Goal: Information Seeking & Learning: Learn about a topic

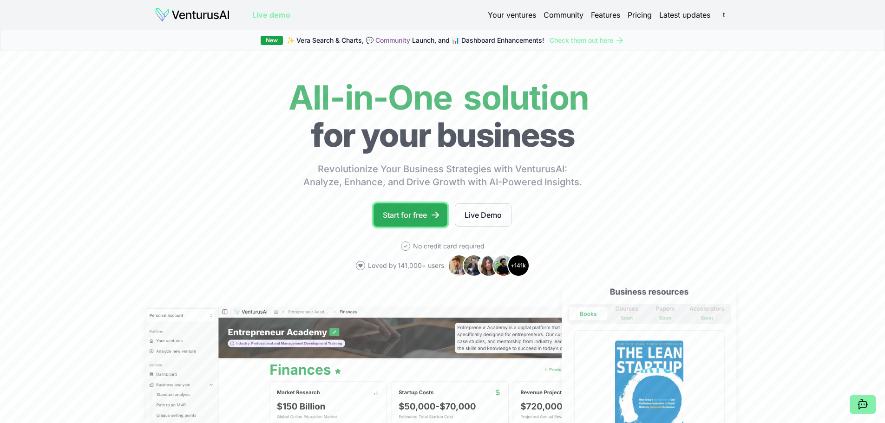
click at [411, 216] on link "Start for free" at bounding box center [411, 215] width 74 height 23
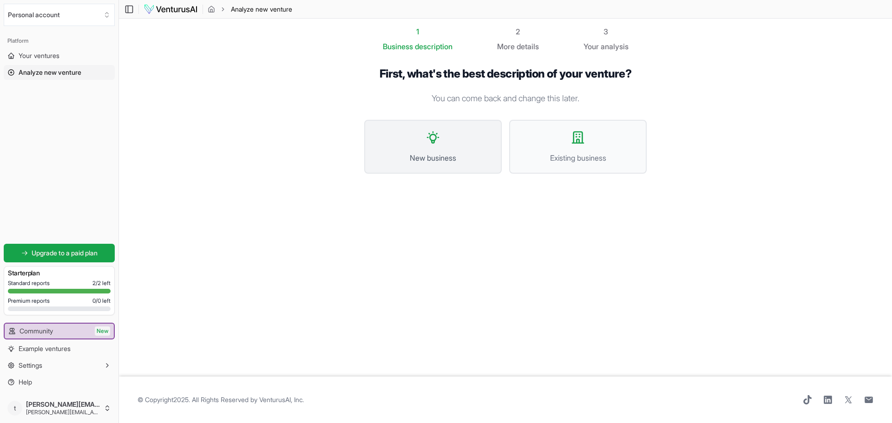
click at [432, 139] on icon at bounding box center [433, 137] width 15 height 15
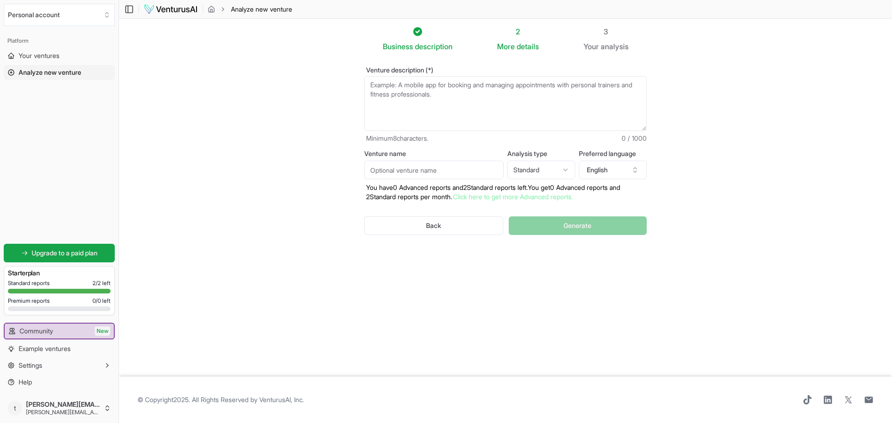
drag, startPoint x: 370, startPoint y: 82, endPoint x: 504, endPoint y: 93, distance: 134.8
click at [504, 93] on textarea "Venture description (*)" at bounding box center [505, 103] width 283 height 55
click at [616, 172] on button "English" at bounding box center [613, 170] width 68 height 19
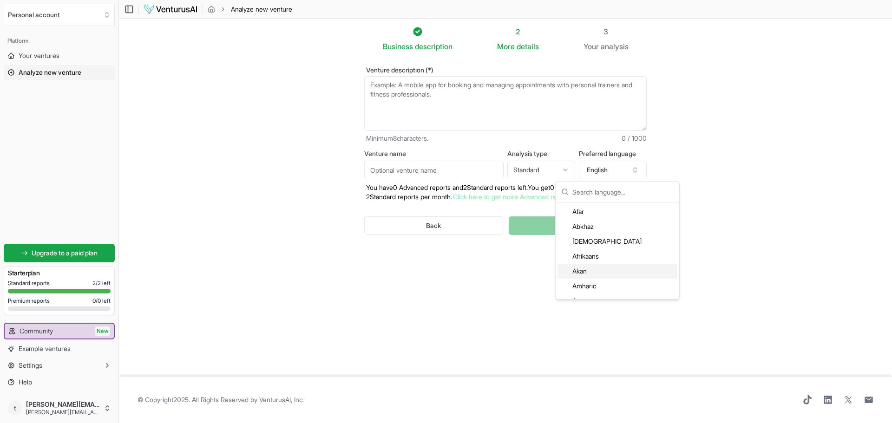
click at [368, 322] on div "Business description 2 More details 3 Your analysis Venture description (*) Min…" at bounding box center [505, 193] width 312 height 335
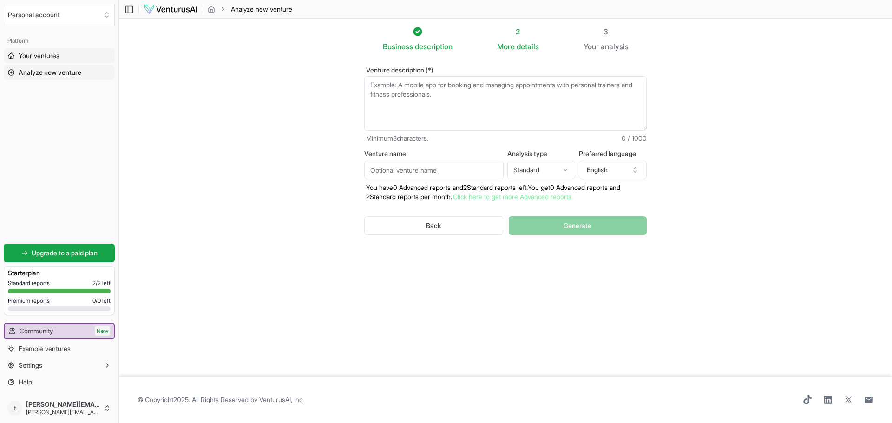
click at [49, 53] on span "Your ventures" at bounding box center [39, 55] width 41 height 9
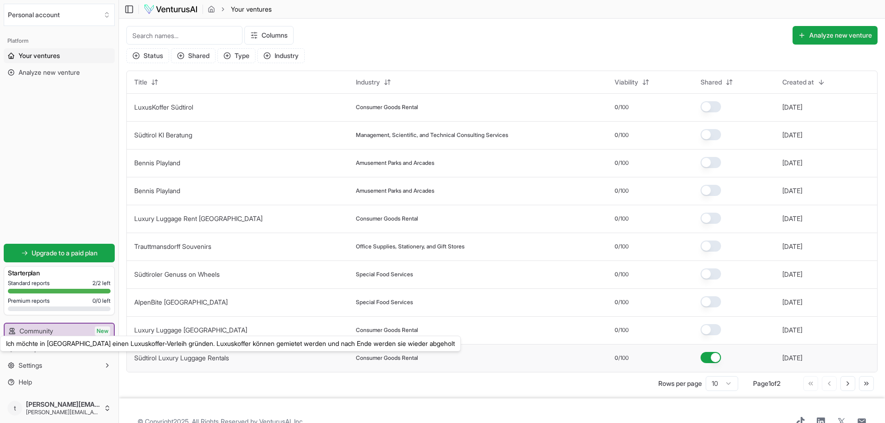
click at [163, 357] on link "Südtirol Luxury Luggage Rentals" at bounding box center [181, 358] width 95 height 8
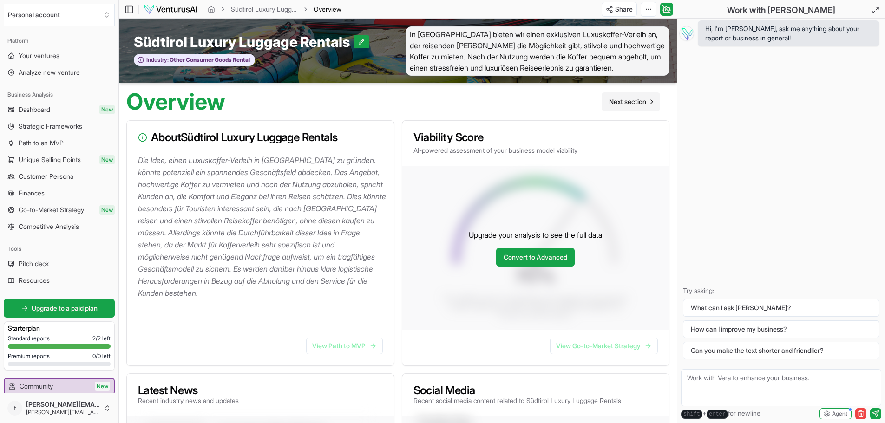
click at [624, 104] on span "Next section" at bounding box center [627, 101] width 37 height 9
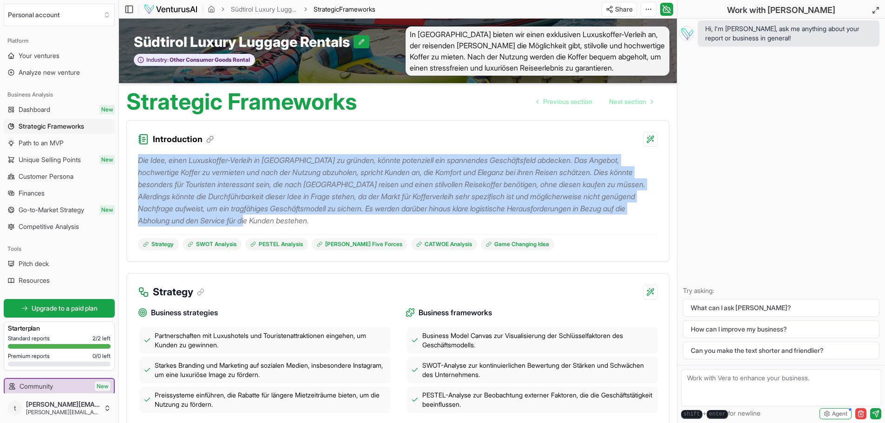
drag, startPoint x: 138, startPoint y: 159, endPoint x: 324, endPoint y: 223, distance: 196.5
click at [324, 223] on p "Die Idee, einen Luxuskoffer-Verleih in [GEOGRAPHIC_DATA] zu gründen, könnte pot…" at bounding box center [398, 190] width 520 height 72
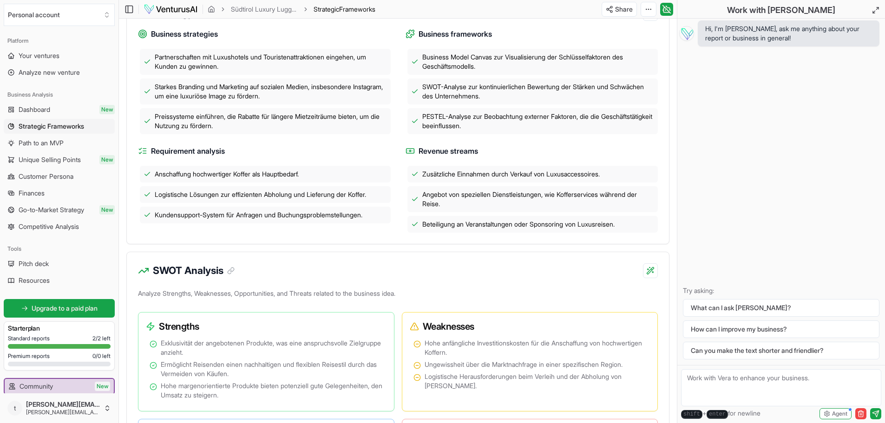
scroll to position [232, 0]
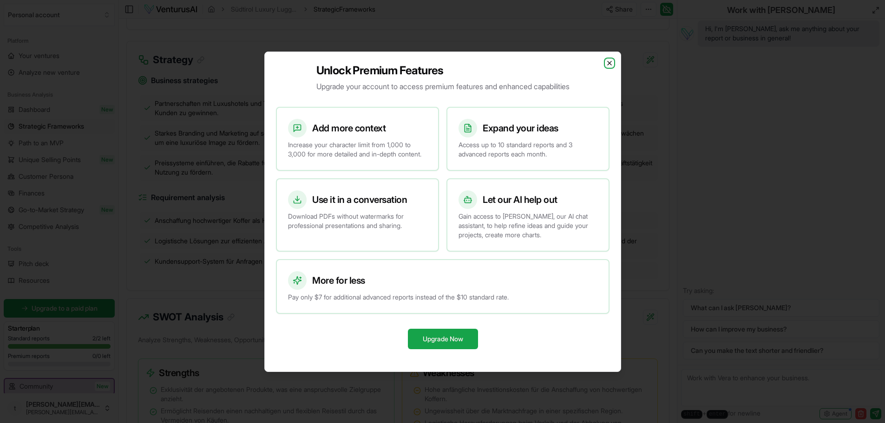
click at [610, 59] on icon "button" at bounding box center [609, 62] width 7 height 7
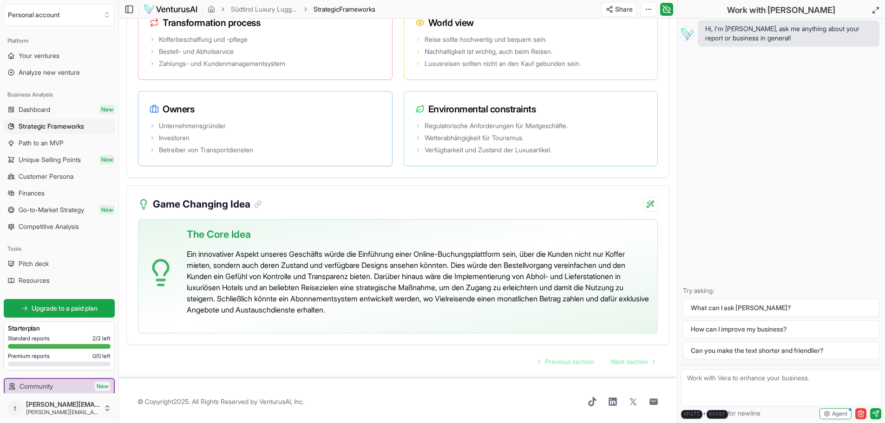
scroll to position [1841, 0]
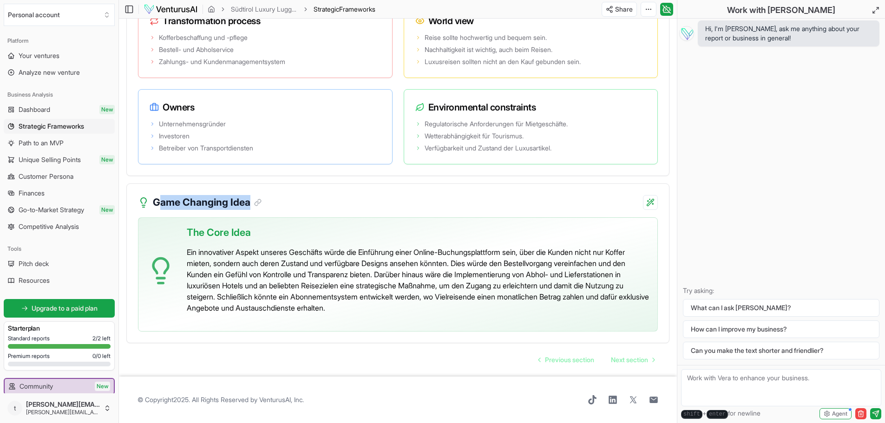
drag, startPoint x: 158, startPoint y: 203, endPoint x: 249, endPoint y: 199, distance: 91.6
click at [249, 199] on h3 "Game Changing Idea" at bounding box center [207, 202] width 109 height 15
click at [369, 296] on p "Ein innovativer Aspekt unseres Geschäfts würde die Einführung einer Online-Buch…" at bounding box center [418, 280] width 463 height 67
drag, startPoint x: 429, startPoint y: 250, endPoint x: 519, endPoint y: 251, distance: 89.7
click at [519, 251] on p "Ein innovativer Aspekt unseres Geschäfts würde die Einführung einer Online-Buch…" at bounding box center [418, 280] width 463 height 67
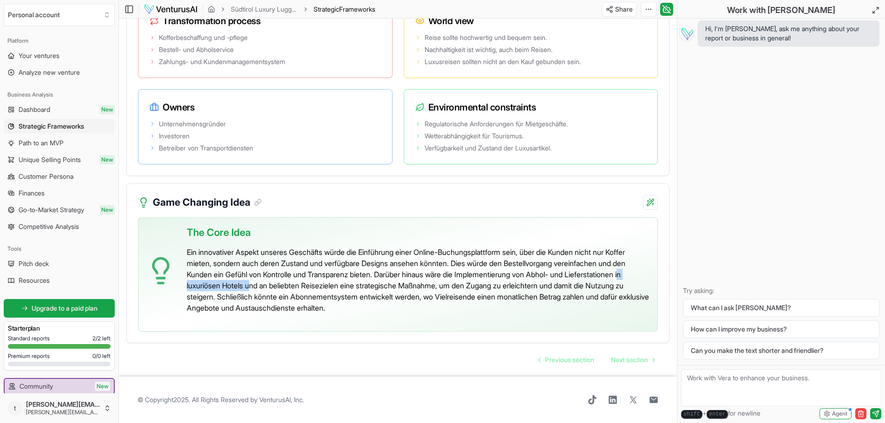
drag, startPoint x: 244, startPoint y: 287, endPoint x: 314, endPoint y: 286, distance: 69.2
click at [314, 286] on p "Ein innovativer Aspekt unseres Geschäfts würde die Einführung einer Online-Buch…" at bounding box center [418, 280] width 463 height 67
